Goal: Task Accomplishment & Management: Manage account settings

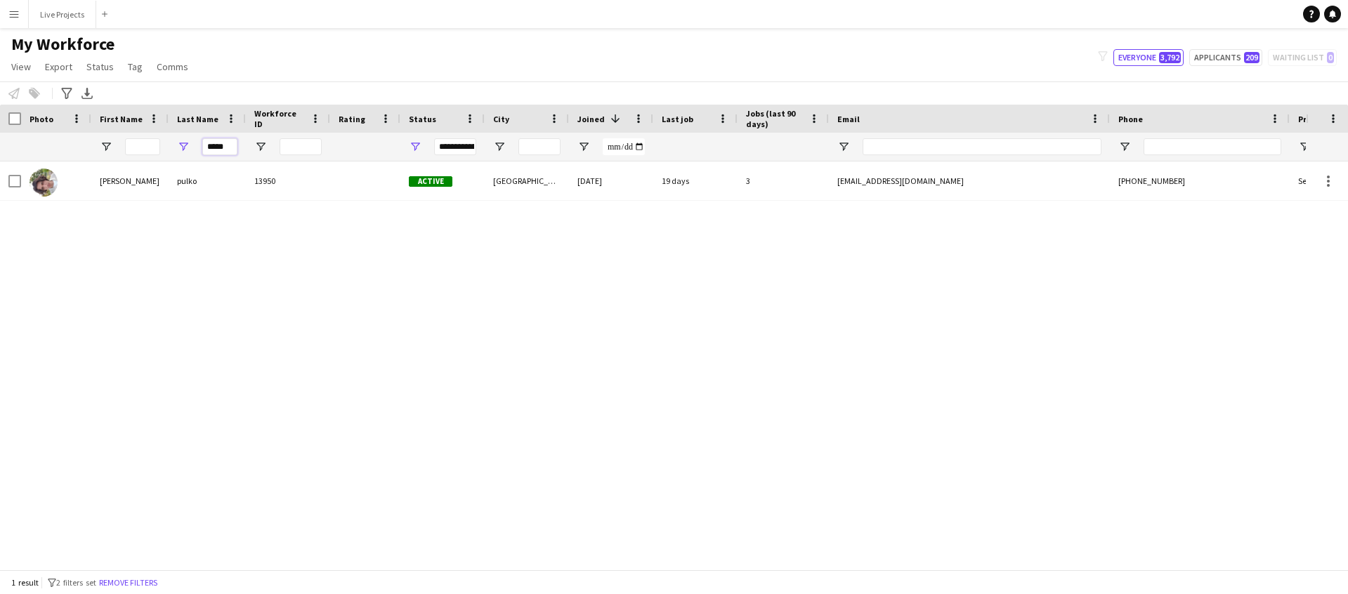
drag, startPoint x: 206, startPoint y: 145, endPoint x: 232, endPoint y: 144, distance: 26.7
click at [232, 144] on input "*****" at bounding box center [219, 146] width 35 height 17
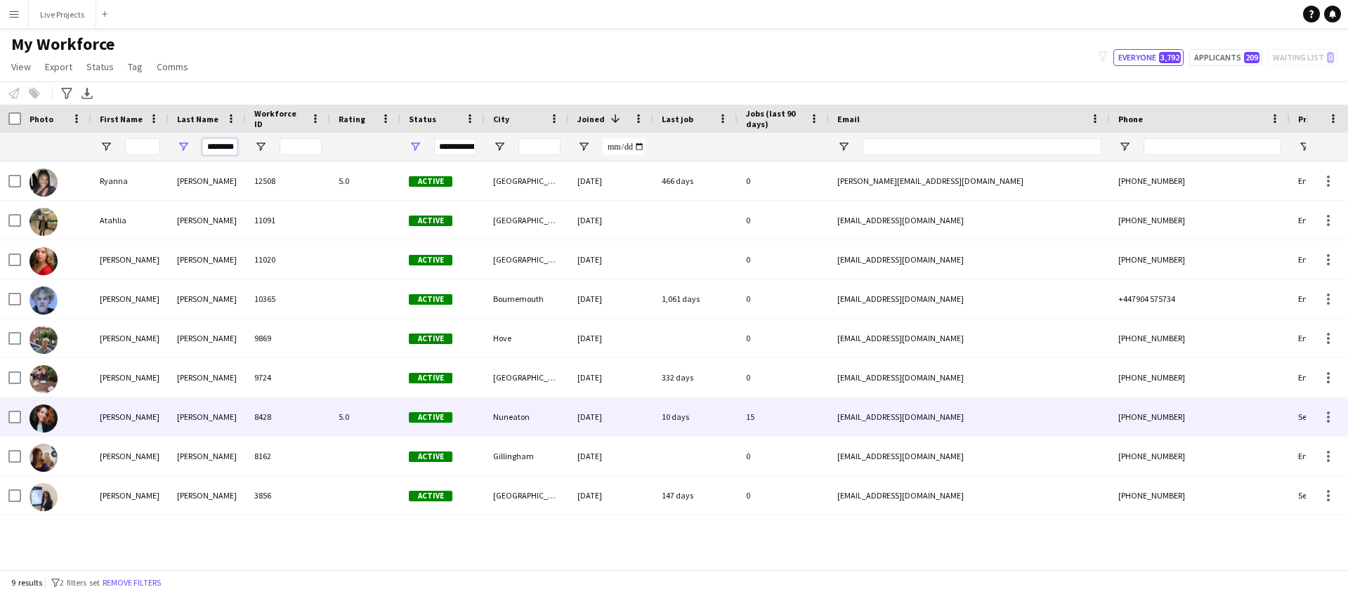
type input "********"
click at [180, 405] on div "[PERSON_NAME]" at bounding box center [207, 416] width 77 height 39
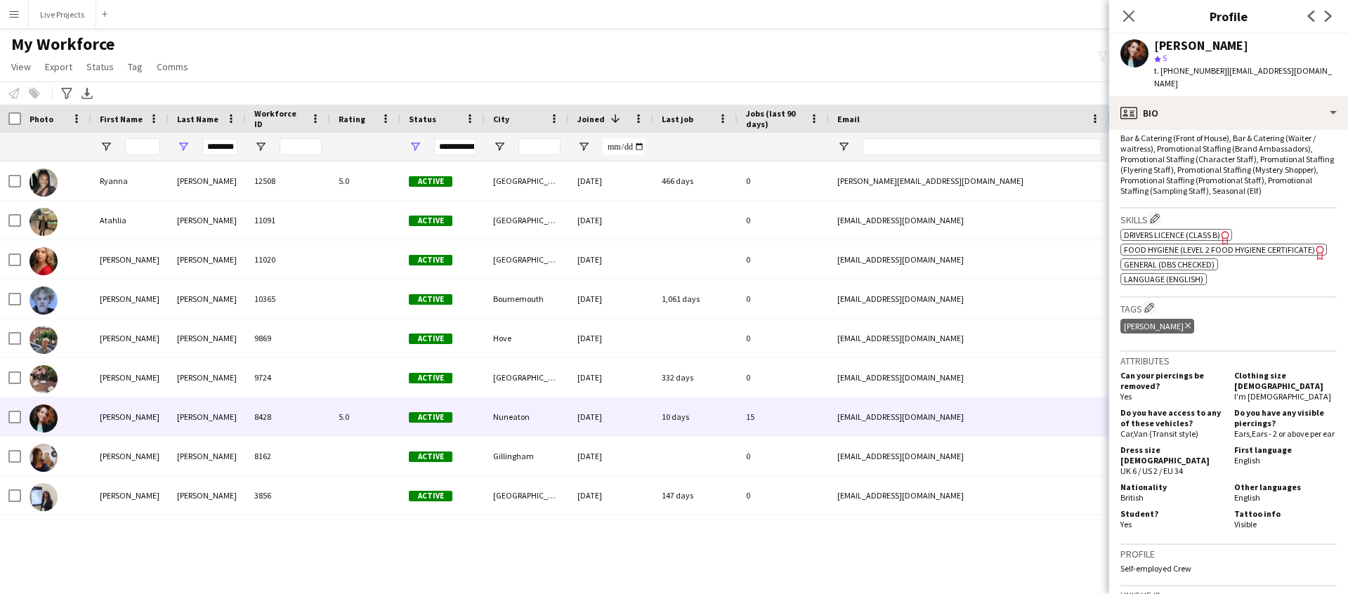
scroll to position [466, 0]
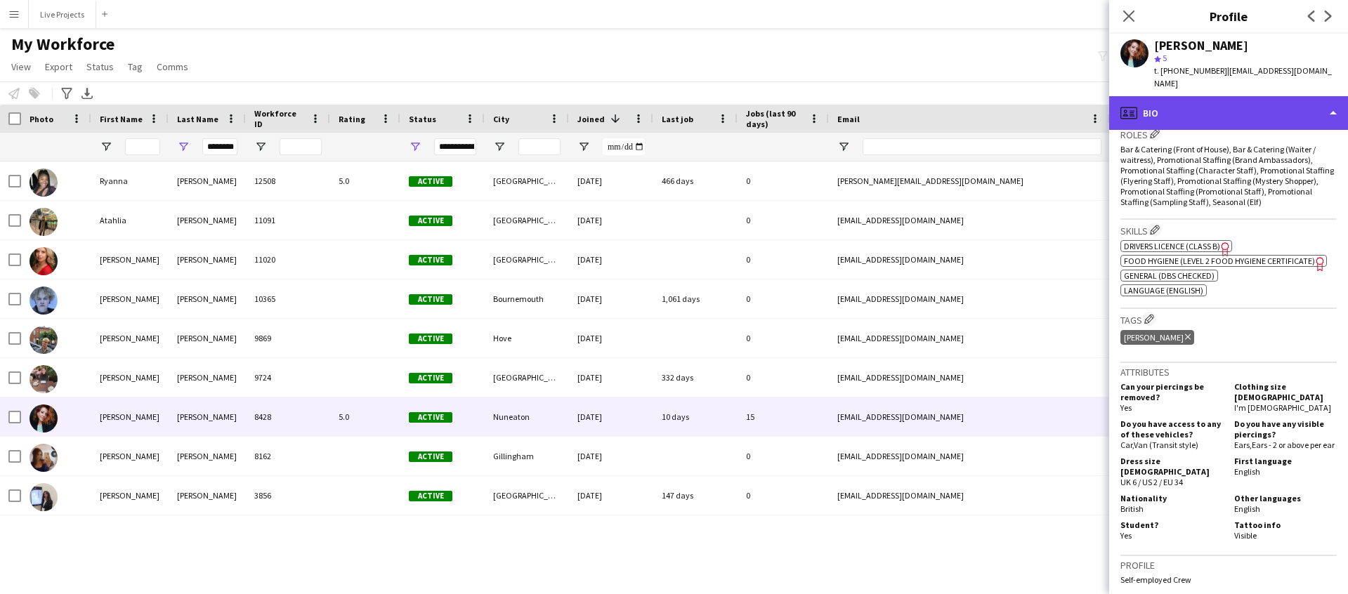
click at [1243, 109] on div "profile Bio" at bounding box center [1228, 113] width 239 height 34
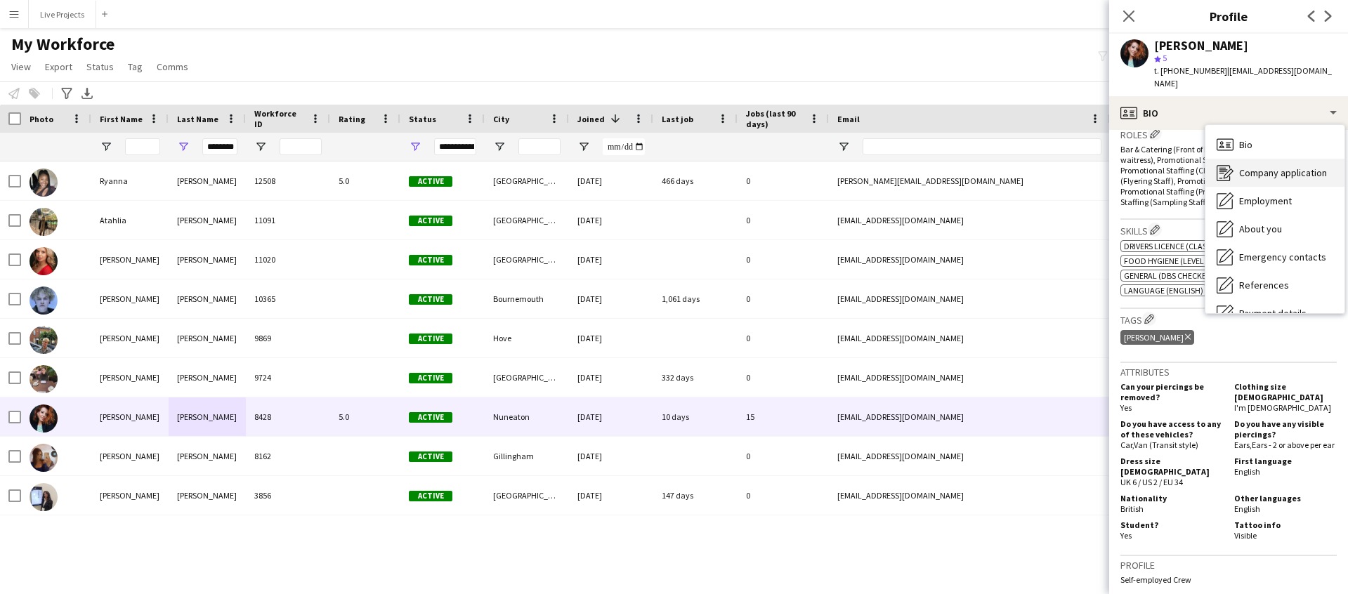
click at [1253, 166] on span "Company application" at bounding box center [1283, 172] width 88 height 13
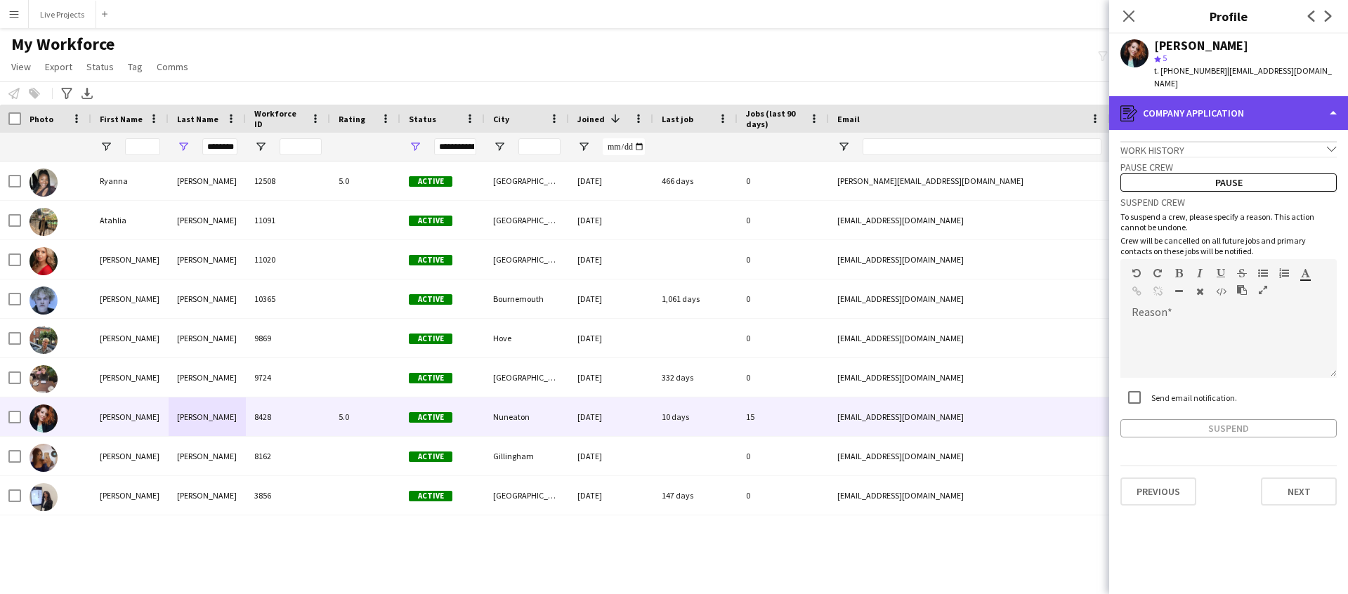
click at [1253, 110] on div "register Company application" at bounding box center [1228, 113] width 239 height 34
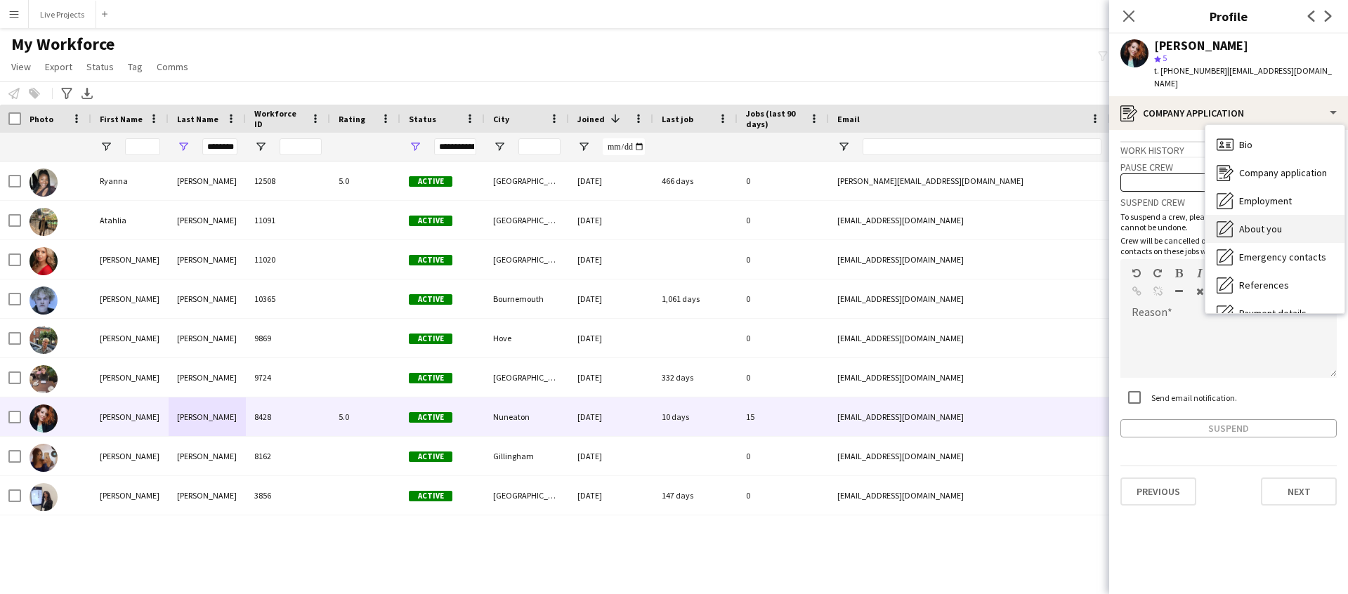
click at [1258, 223] on span "About you" at bounding box center [1260, 229] width 43 height 13
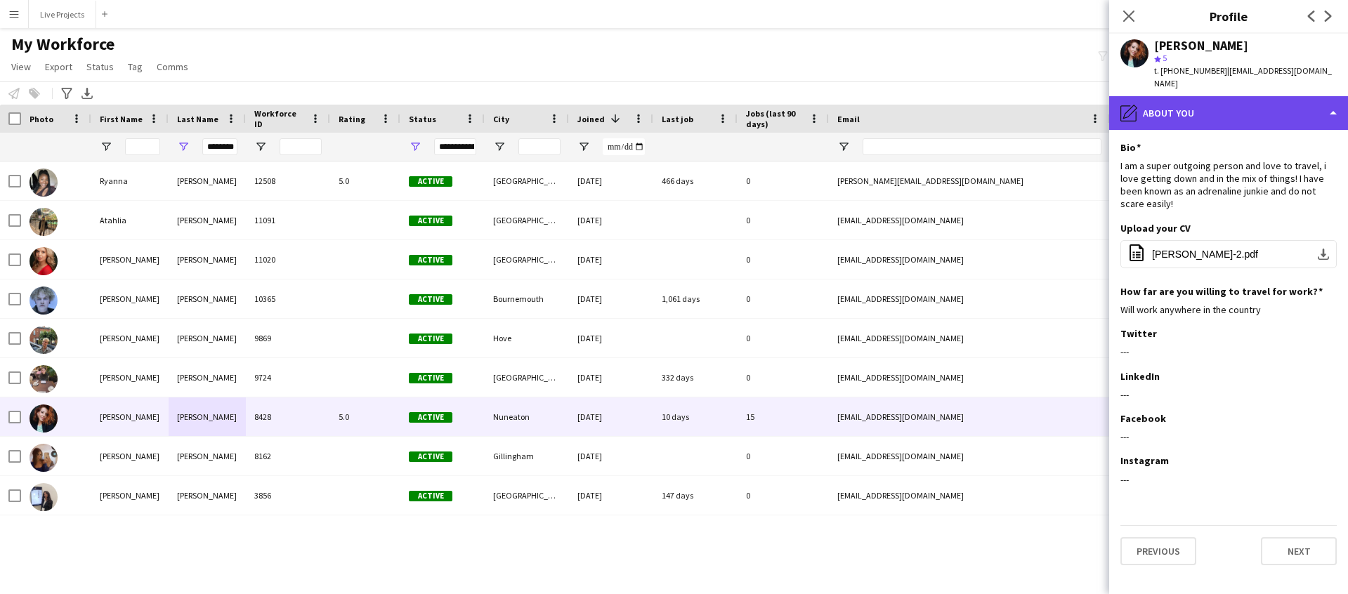
click at [1240, 100] on div "pencil4 About you" at bounding box center [1228, 113] width 239 height 34
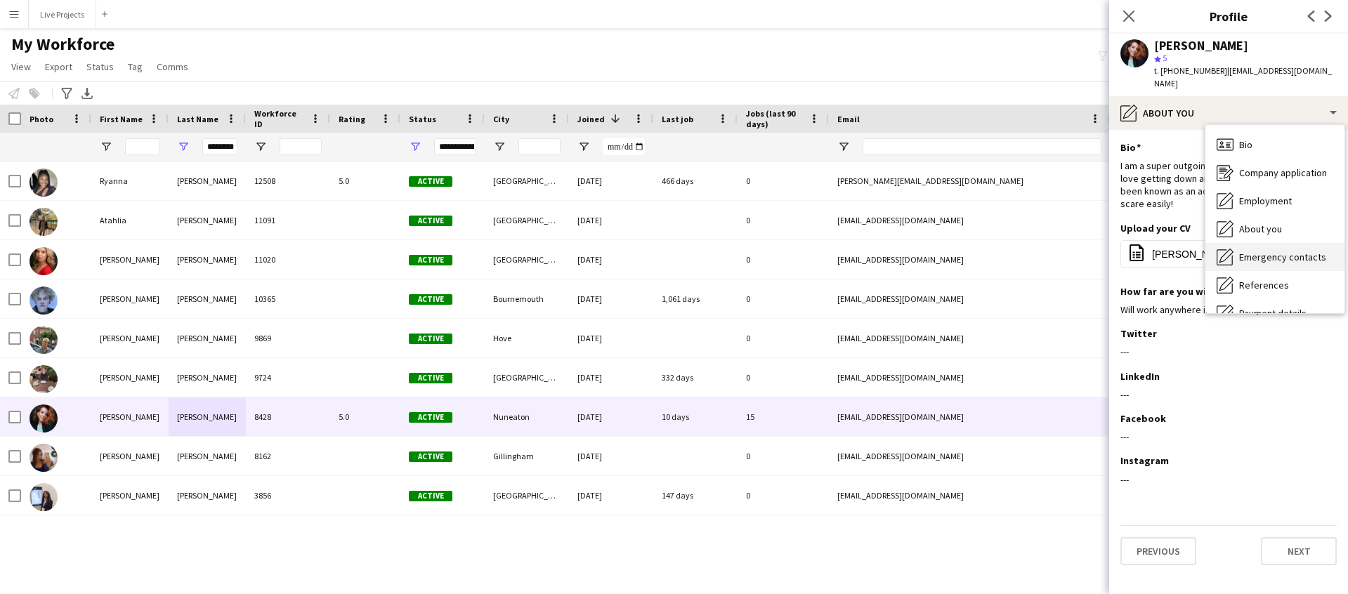
click at [1262, 251] on span "Emergency contacts" at bounding box center [1282, 257] width 87 height 13
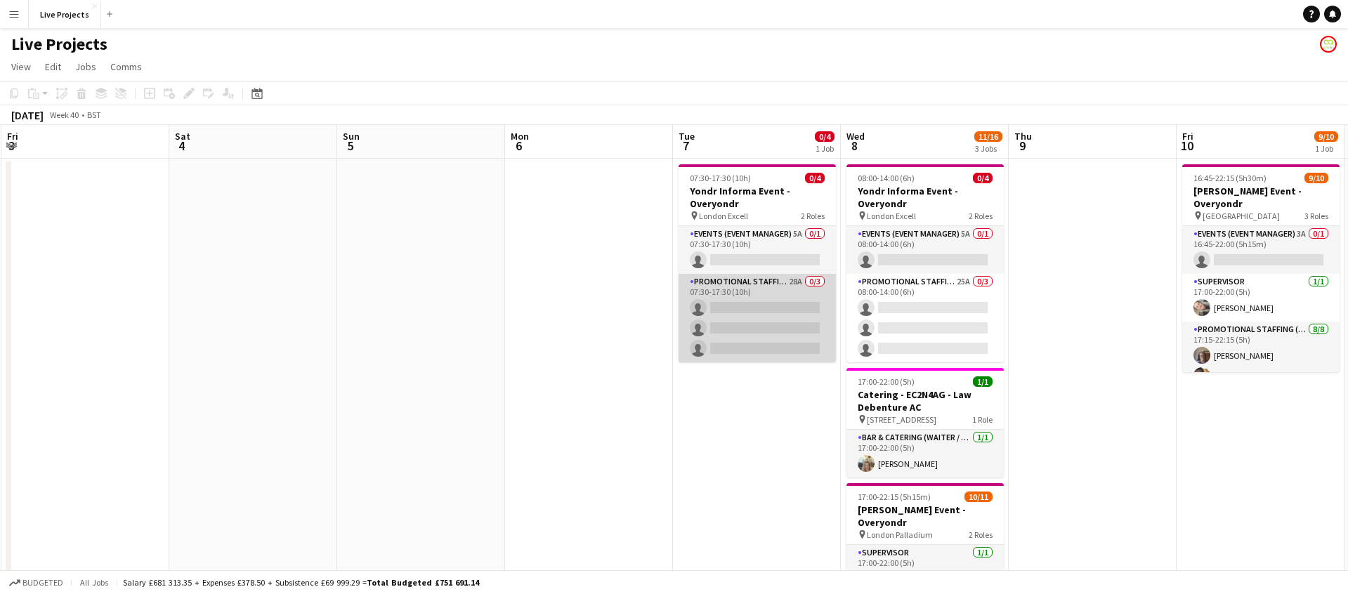
scroll to position [0, 674]
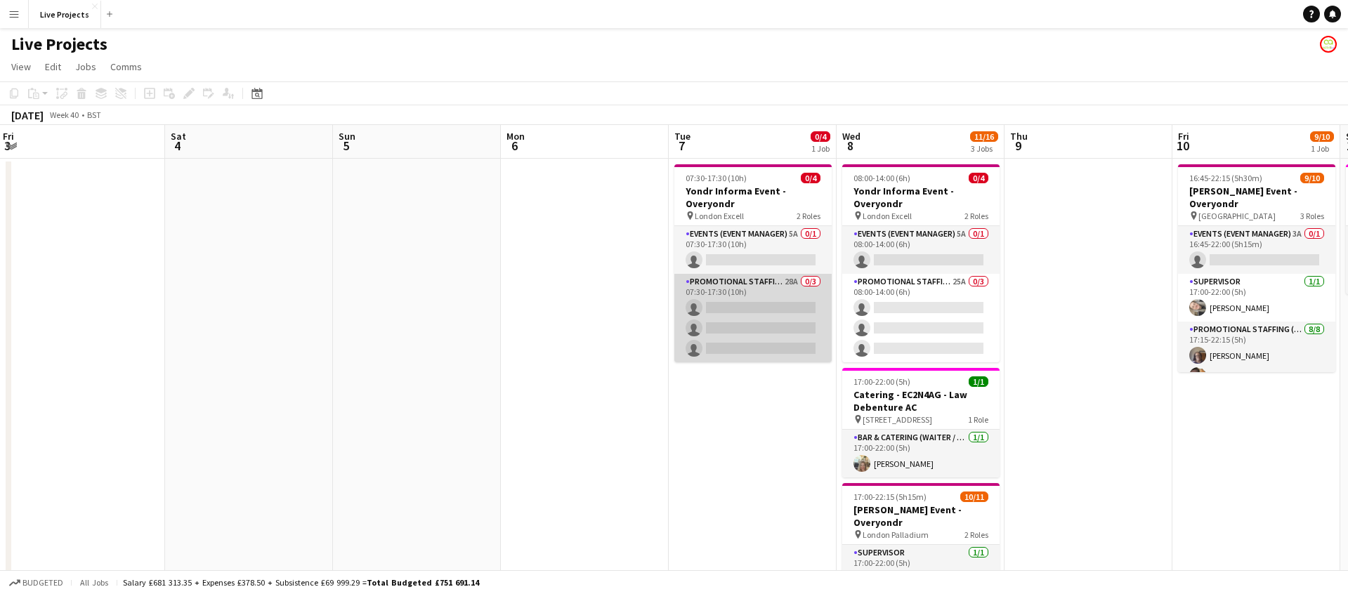
click at [756, 310] on app-card-role "Promotional Staffing (Exhibition Host) 28A 0/3 07:30-17:30 (10h) single-neutral…" at bounding box center [752, 318] width 157 height 88
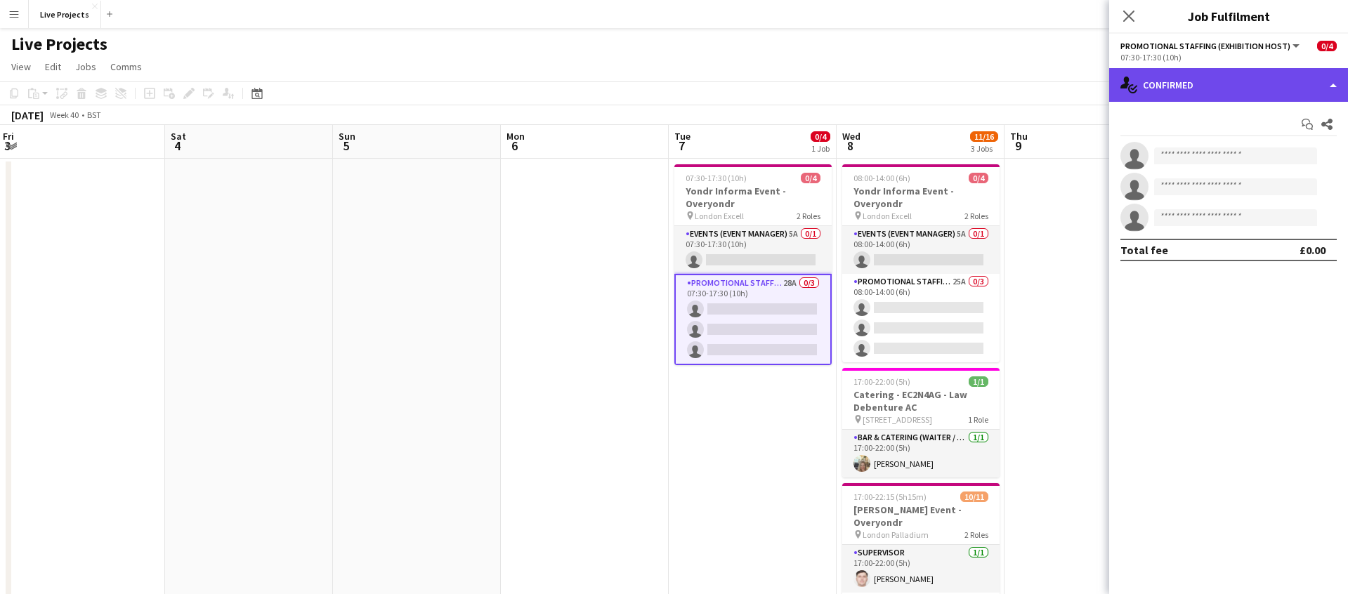
click at [1215, 91] on div "single-neutral-actions-check-2 Confirmed" at bounding box center [1228, 85] width 239 height 34
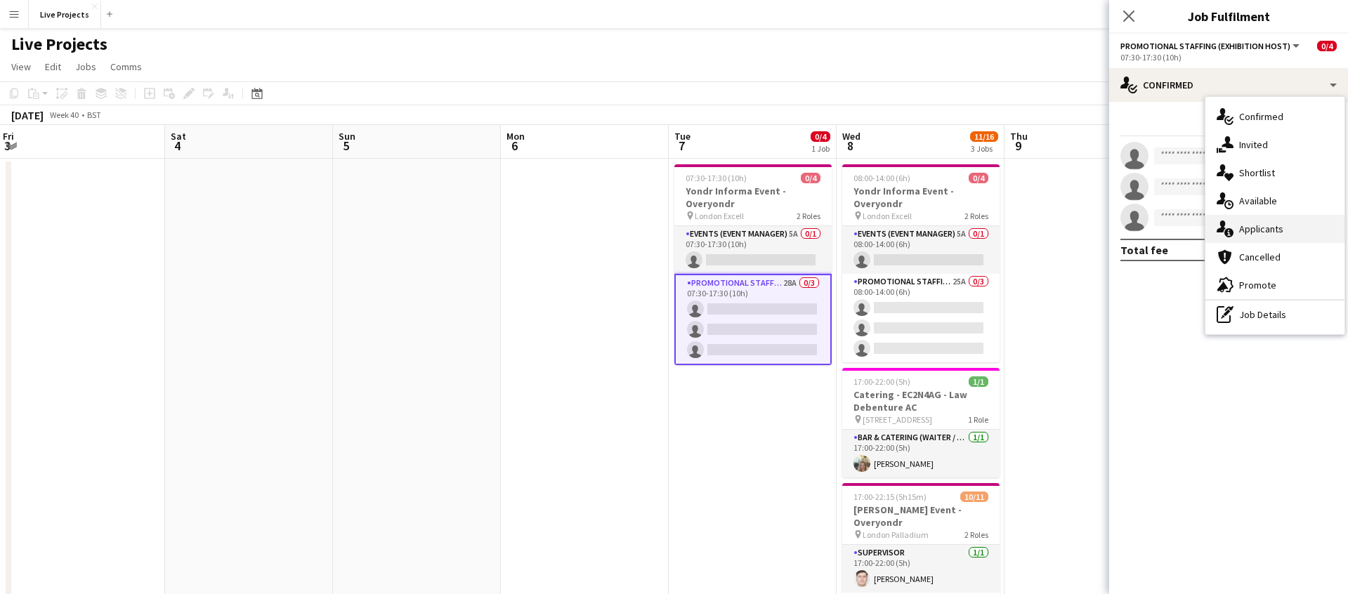
click at [1259, 229] on span "Applicants" at bounding box center [1261, 229] width 44 height 13
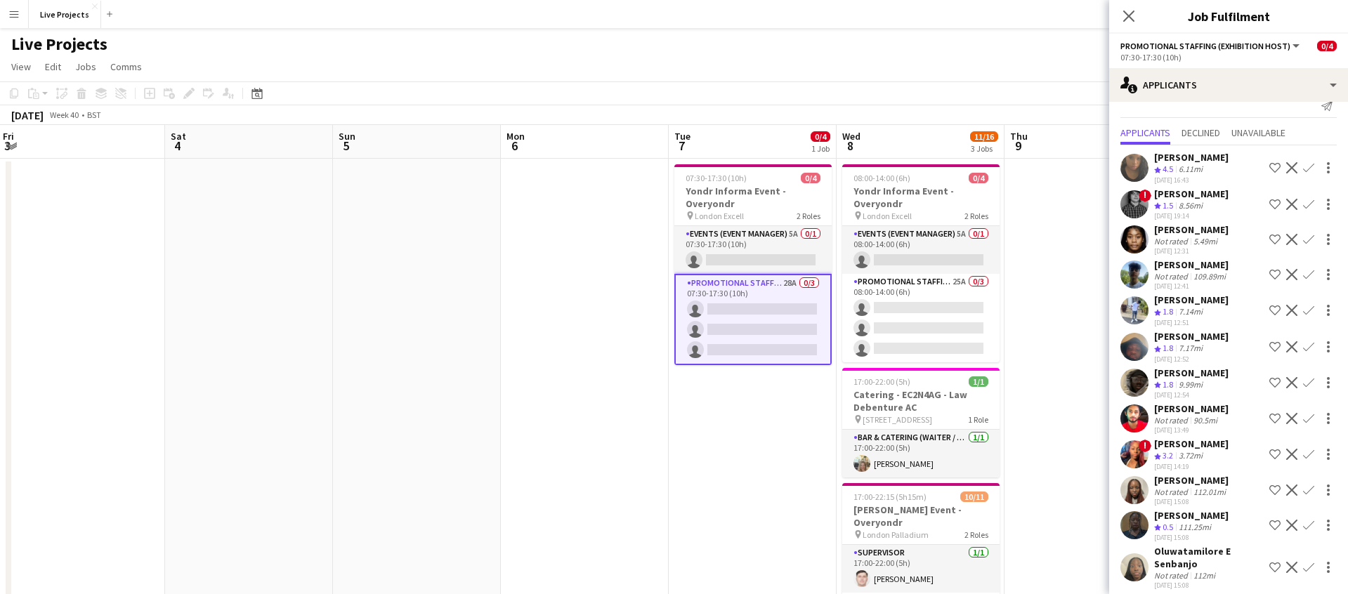
scroll to position [0, 0]
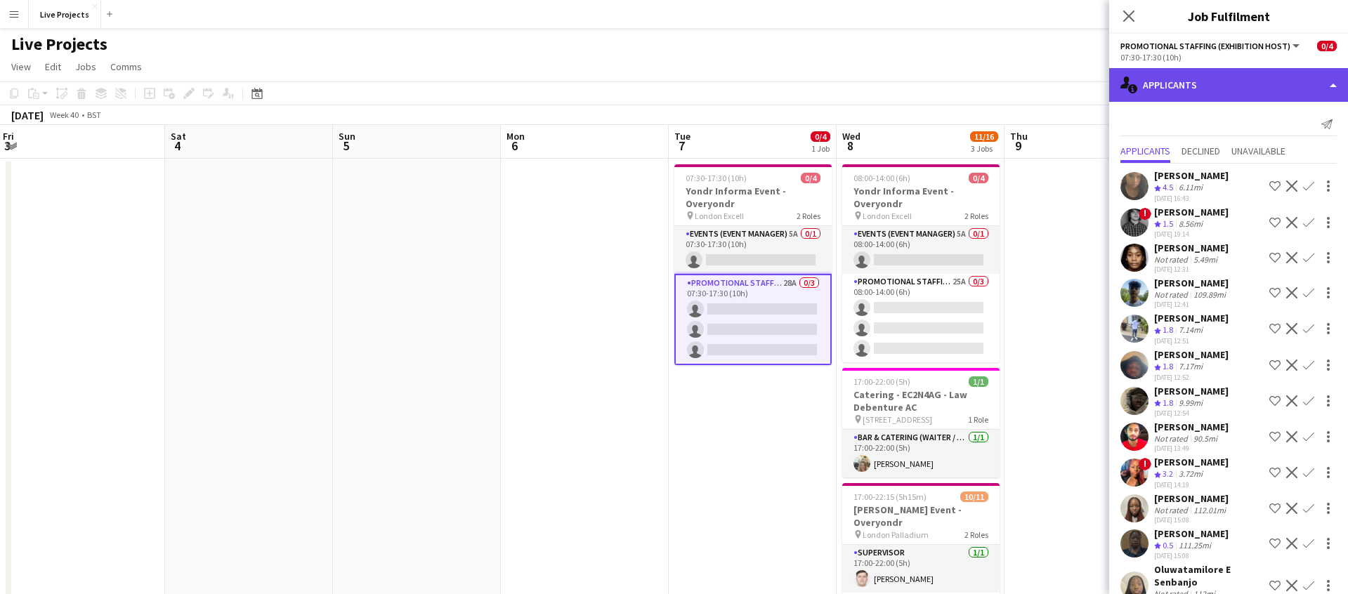
click at [1245, 81] on div "single-neutral-actions-information Applicants" at bounding box center [1228, 85] width 239 height 34
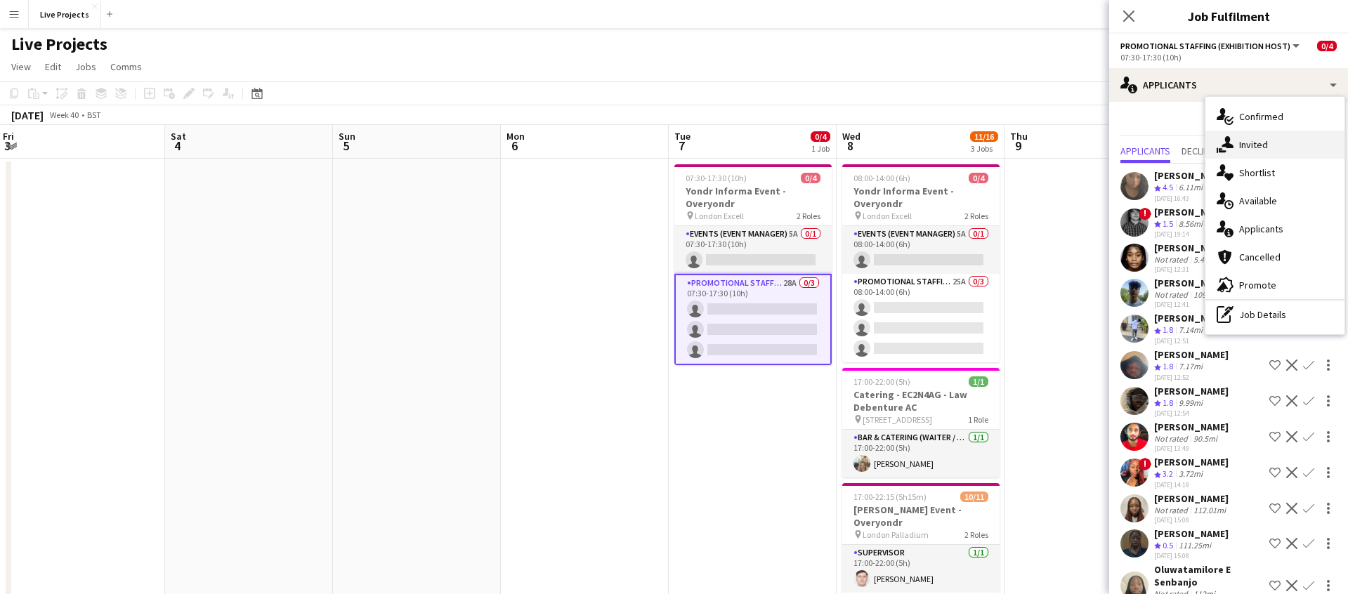
click at [1254, 146] on span "Invited" at bounding box center [1253, 144] width 29 height 13
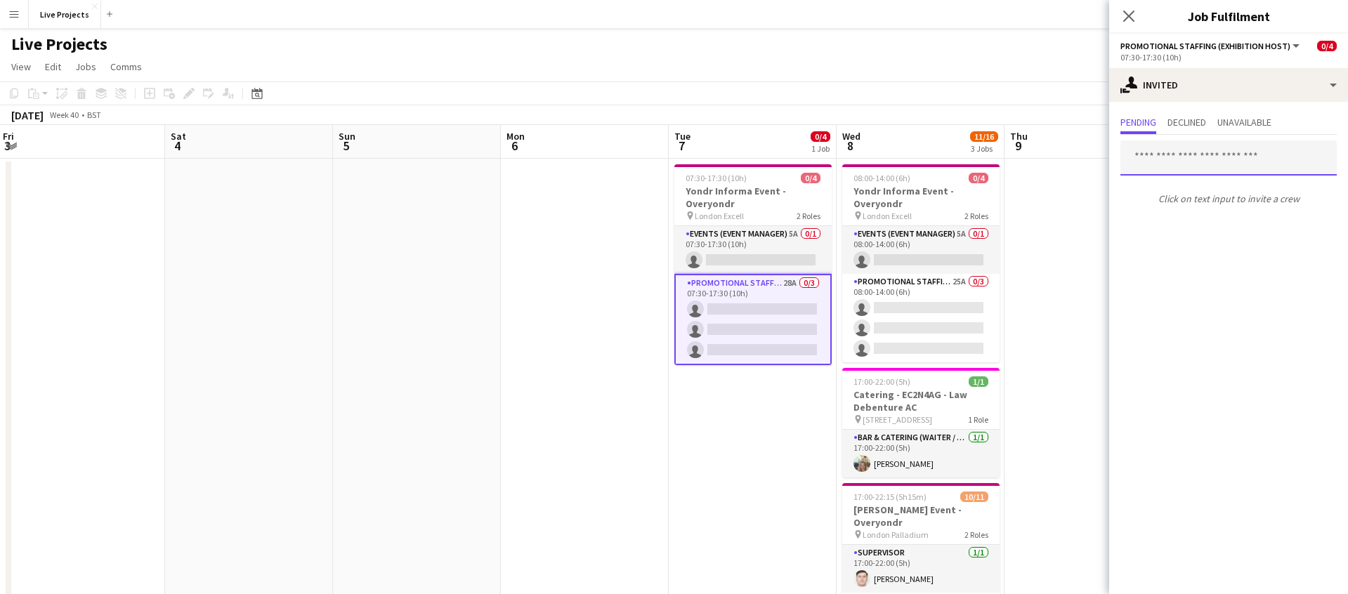
click at [1187, 159] on input "text" at bounding box center [1228, 157] width 216 height 35
type input "*****"
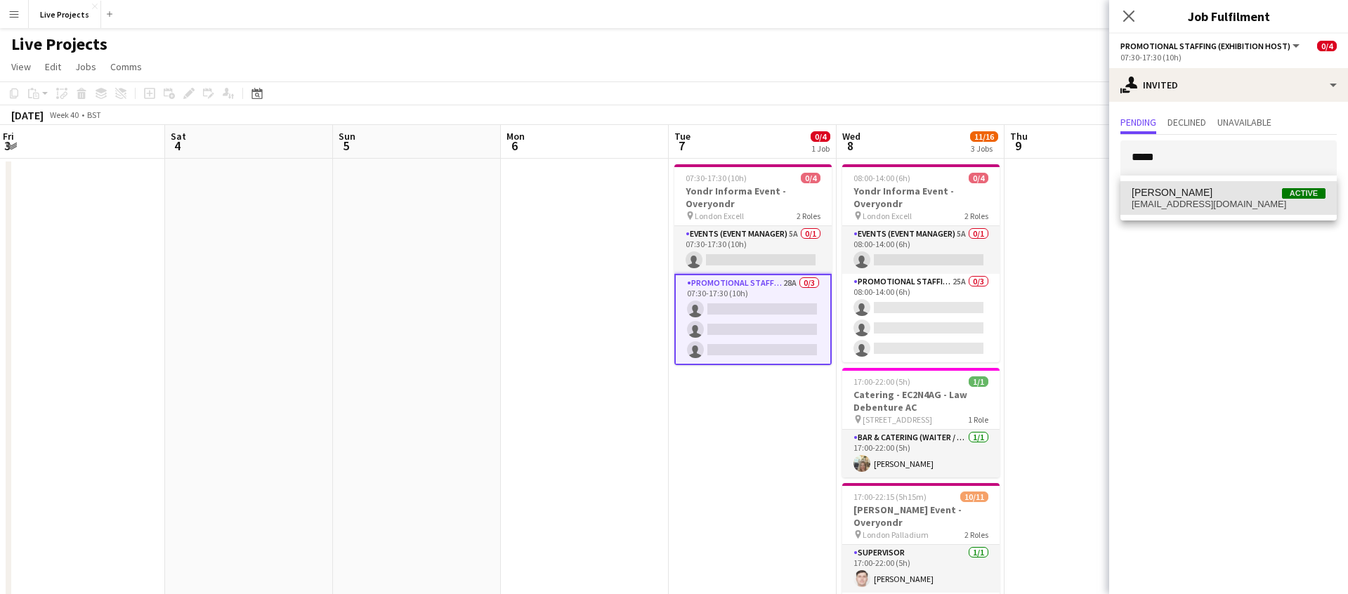
click at [1189, 200] on span "amalatelma@gmail.com" at bounding box center [1228, 204] width 194 height 11
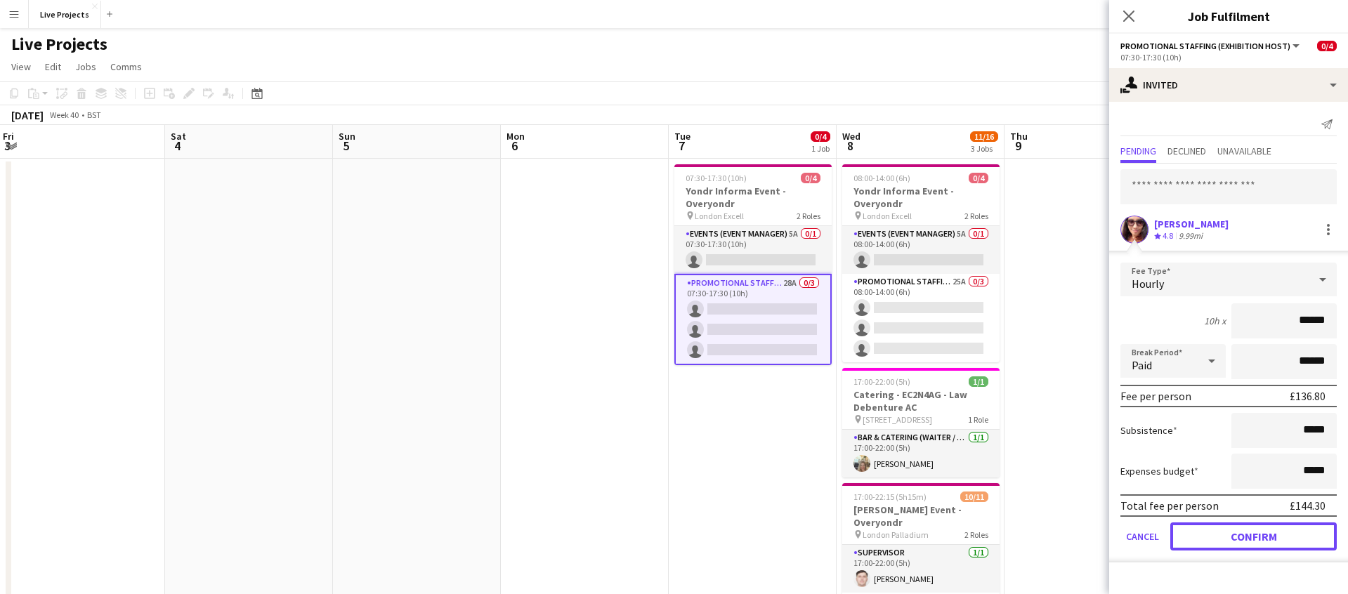
click at [1259, 532] on button "Confirm" at bounding box center [1253, 536] width 166 height 28
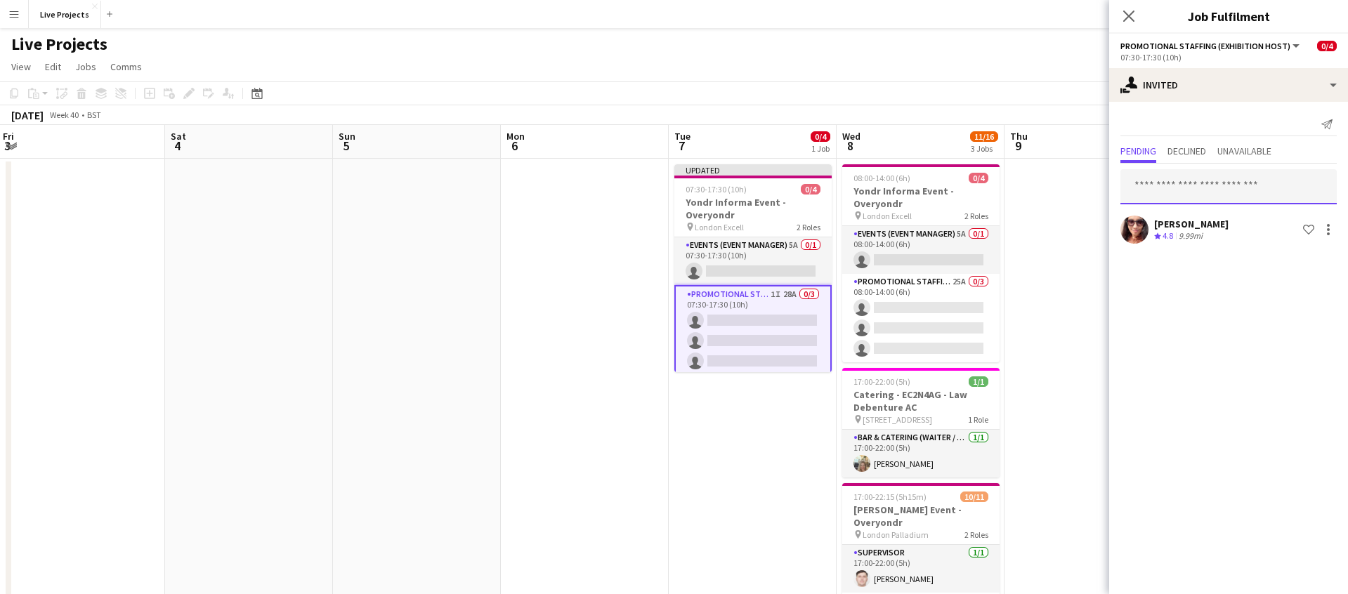
click at [1173, 185] on input "text" at bounding box center [1228, 186] width 216 height 35
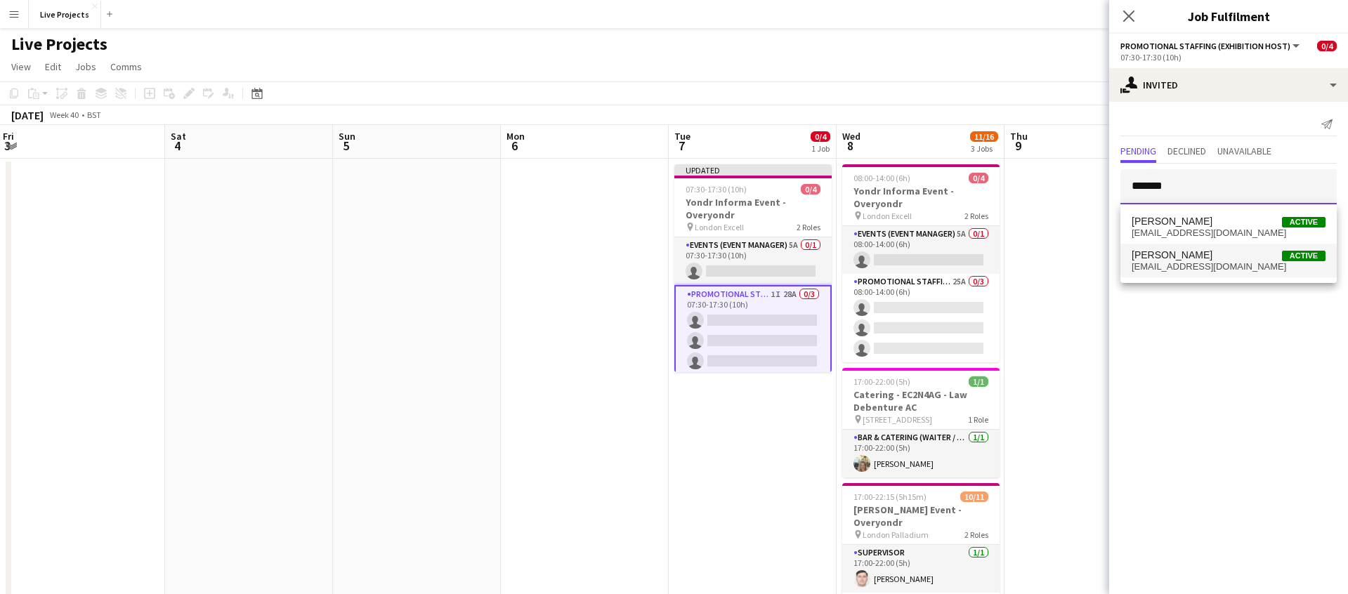
type input "*******"
click at [1187, 255] on span "Nicolas Poveda" at bounding box center [1171, 255] width 81 height 12
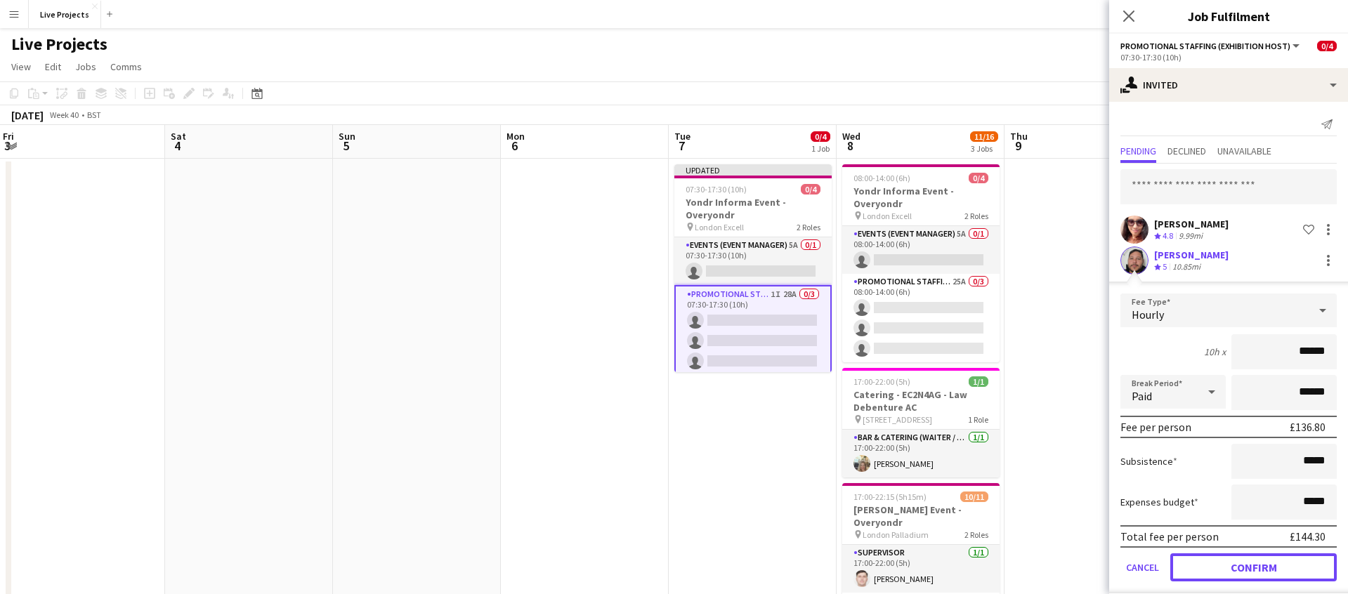
click at [1250, 560] on button "Confirm" at bounding box center [1253, 567] width 166 height 28
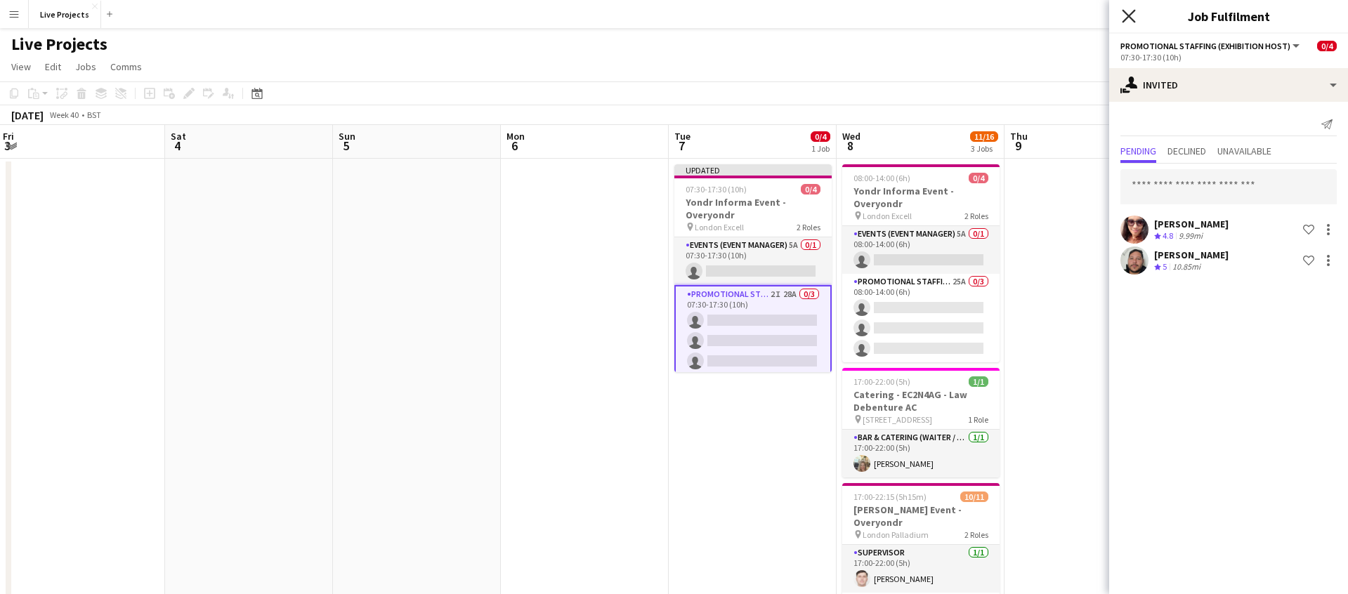
click at [1131, 12] on icon at bounding box center [1127, 15] width 13 height 13
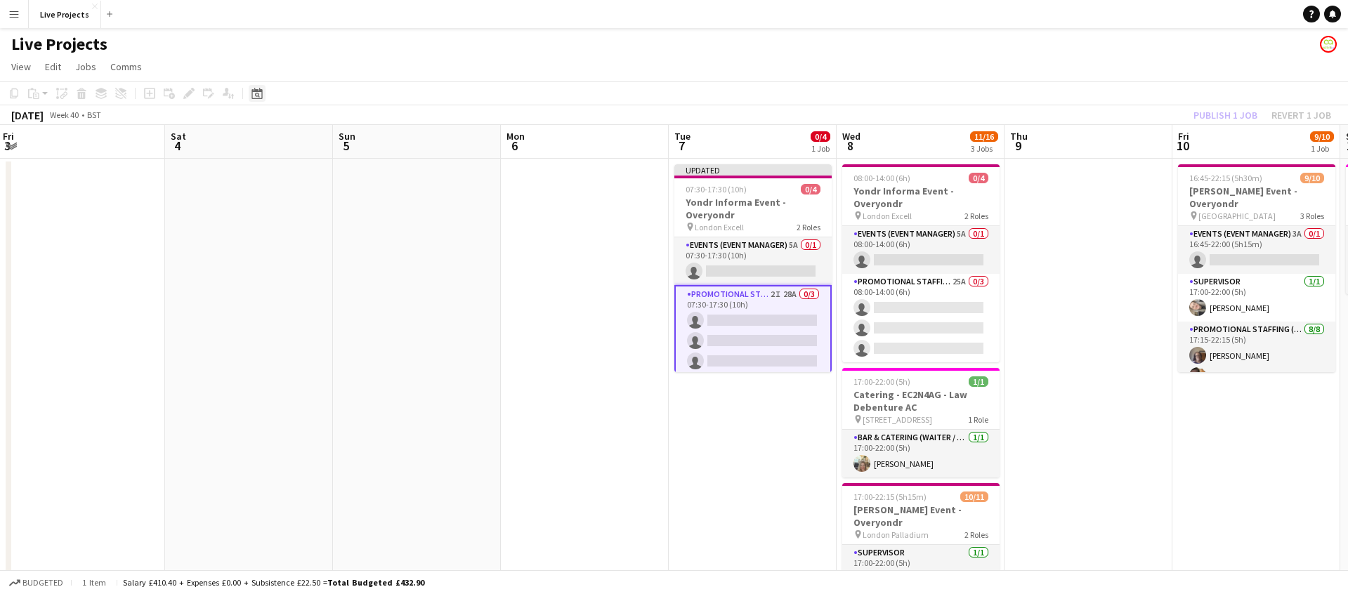
click at [257, 91] on icon at bounding box center [256, 93] width 11 height 11
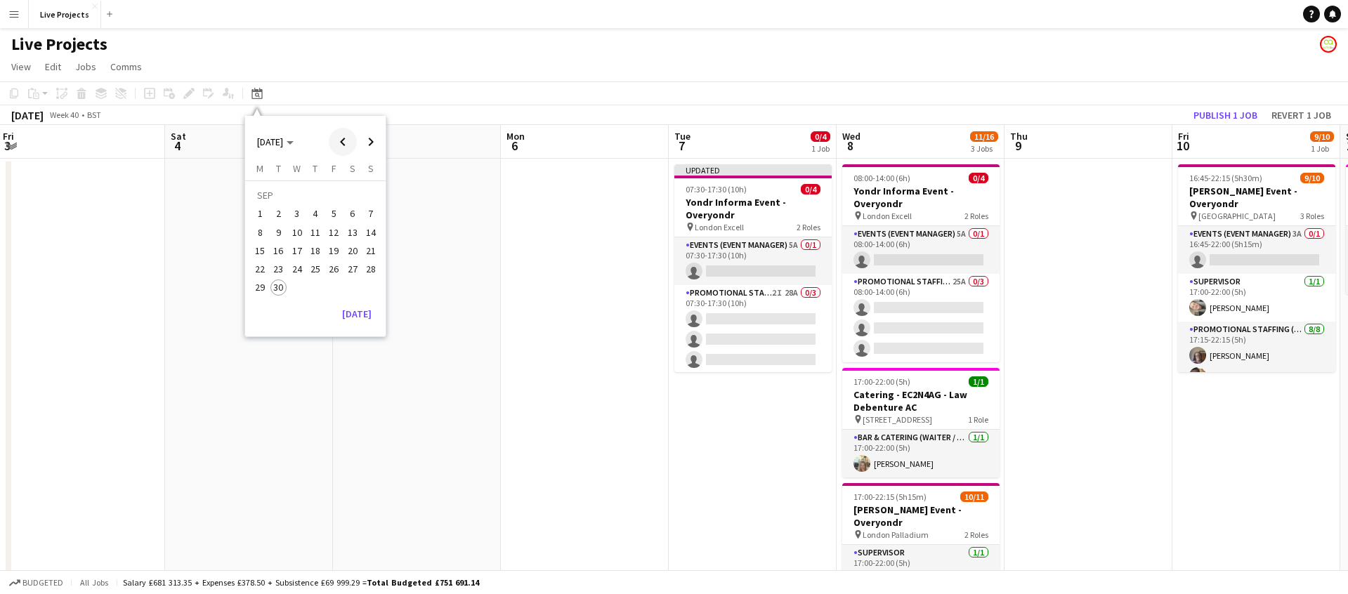
click at [340, 140] on span "Previous month" at bounding box center [343, 142] width 28 height 28
click at [353, 269] on span "30" at bounding box center [352, 272] width 17 height 17
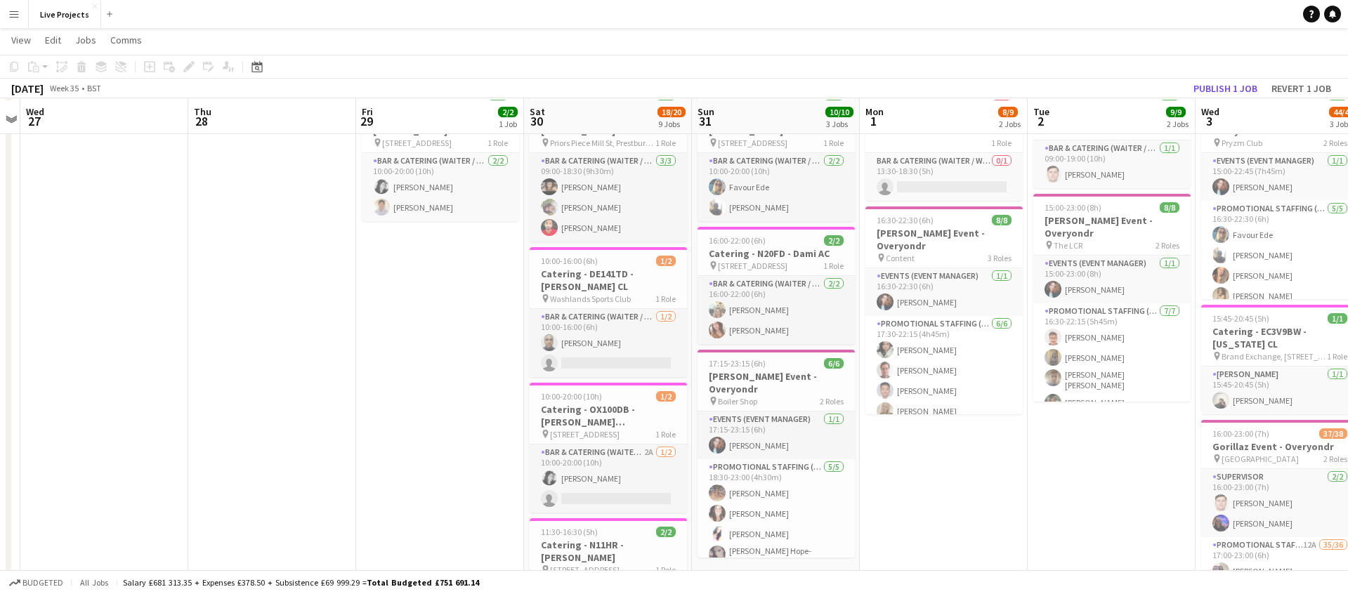
scroll to position [75, 0]
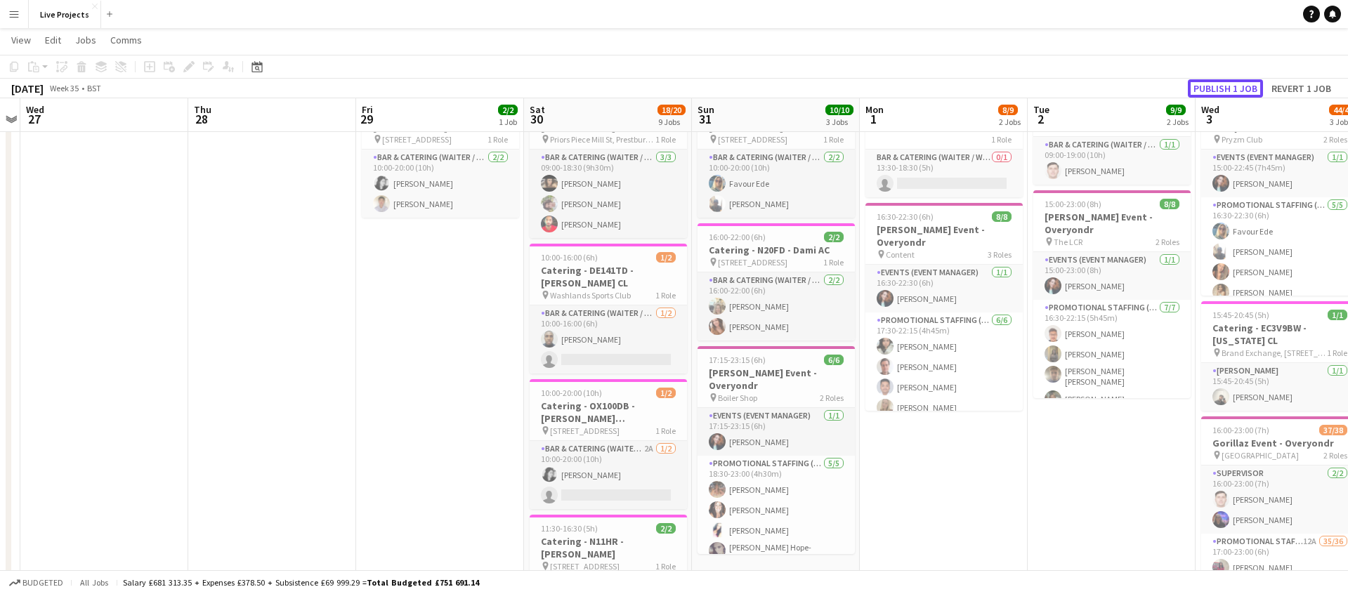
click at [1233, 81] on button "Publish 1 job" at bounding box center [1224, 88] width 75 height 18
